Goal: Information Seeking & Learning: Learn about a topic

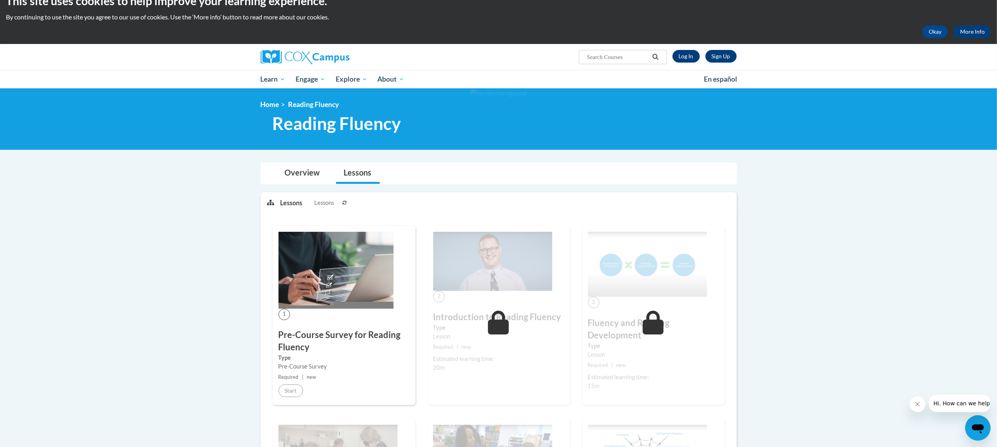
scroll to position [6, 0]
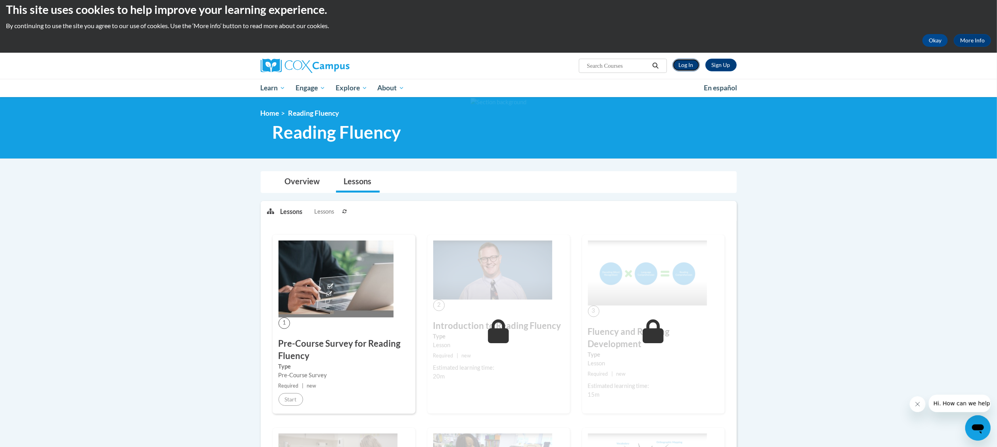
click at [687, 62] on link "Log In" at bounding box center [685, 65] width 27 height 13
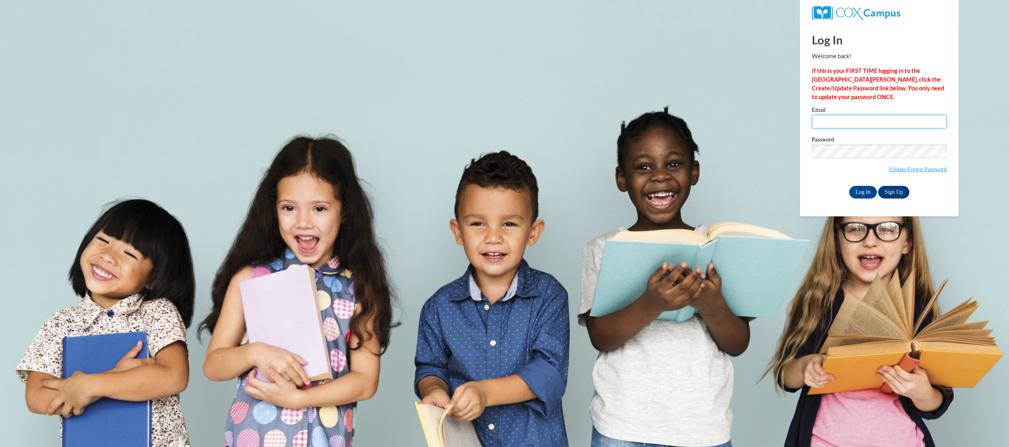
click at [861, 120] on input "Email" at bounding box center [879, 121] width 135 height 13
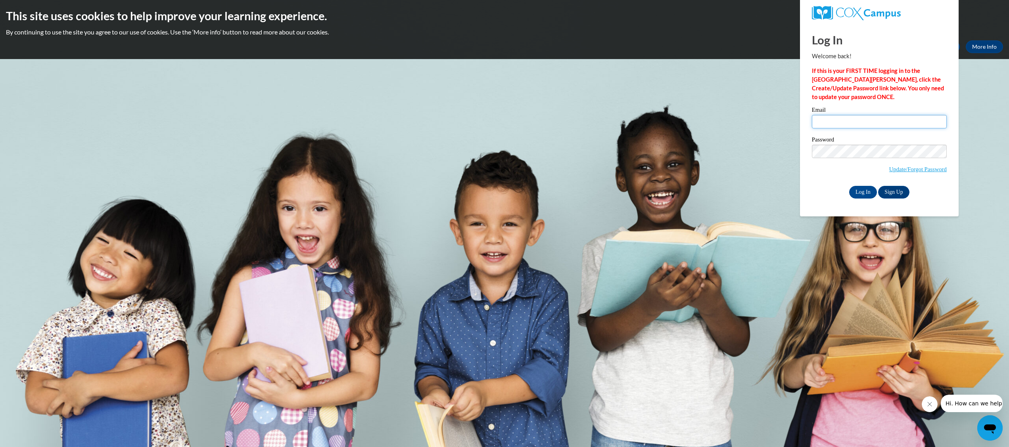
type input "ewilliams@kippatl.org"
click at [849, 186] on input "Log In" at bounding box center [863, 192] width 28 height 13
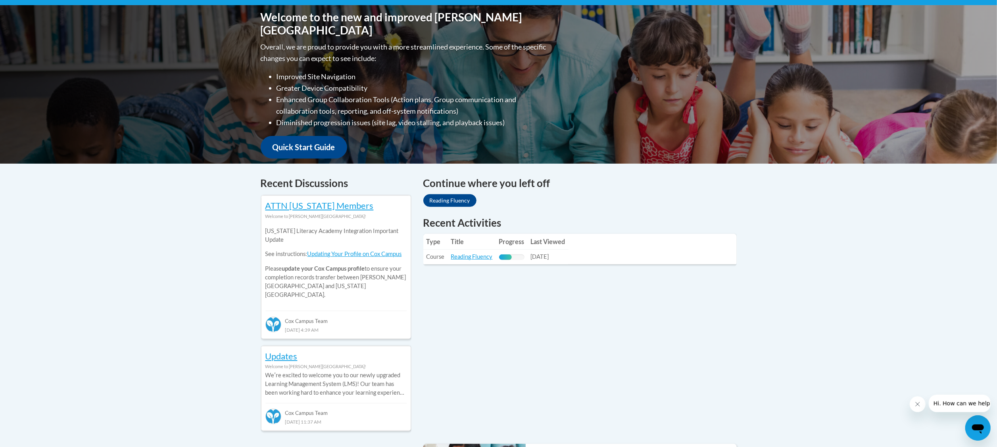
scroll to position [236, 0]
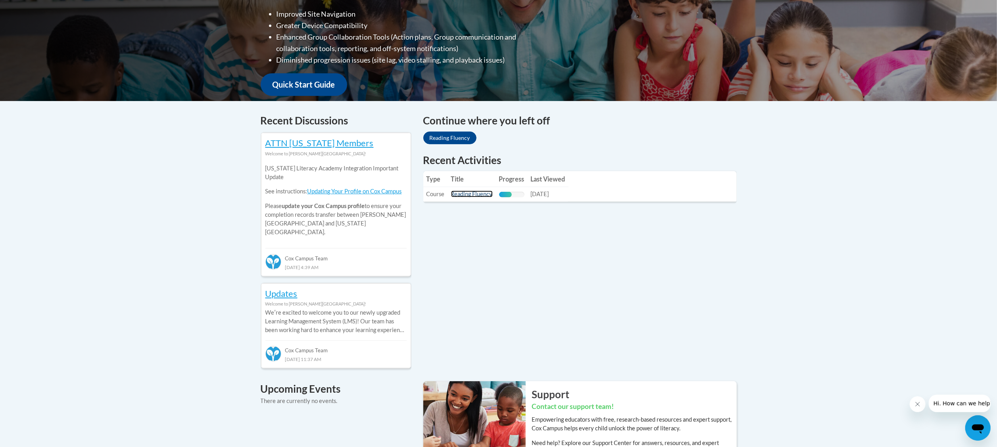
click at [481, 195] on link "Reading Fluency" at bounding box center [472, 194] width 42 height 7
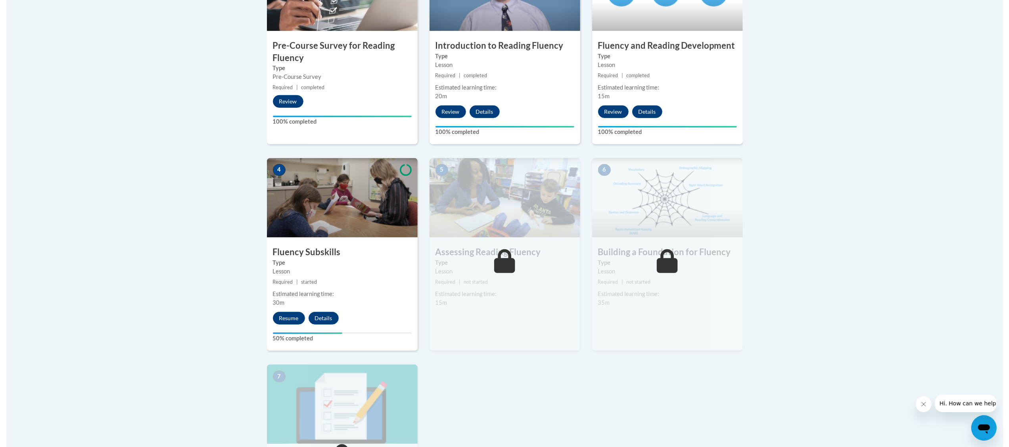
scroll to position [318, 0]
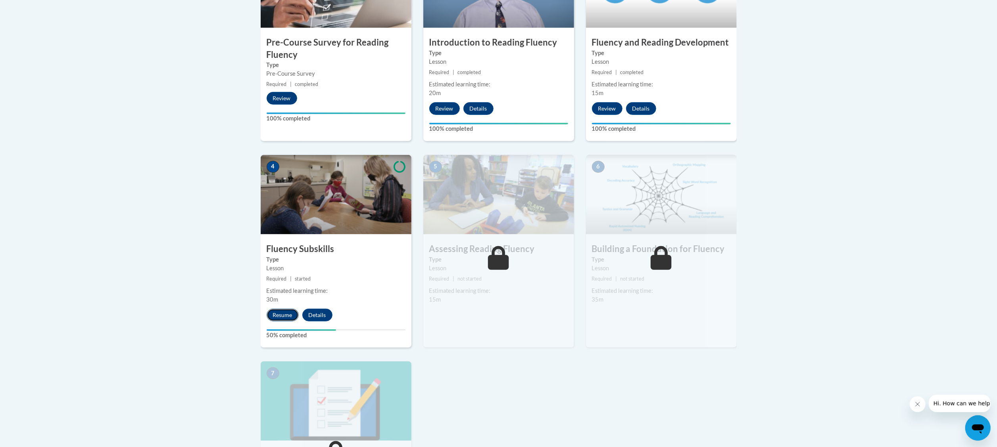
click at [289, 313] on button "Resume" at bounding box center [283, 315] width 32 height 13
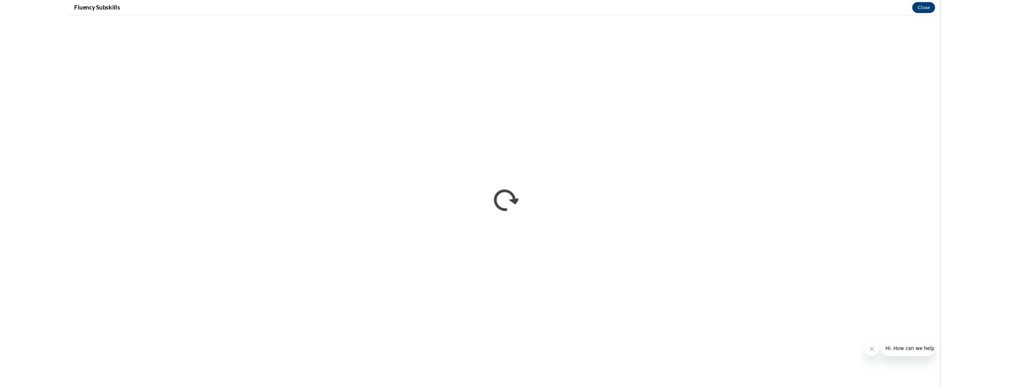
scroll to position [0, 0]
